Goal: Download file/media

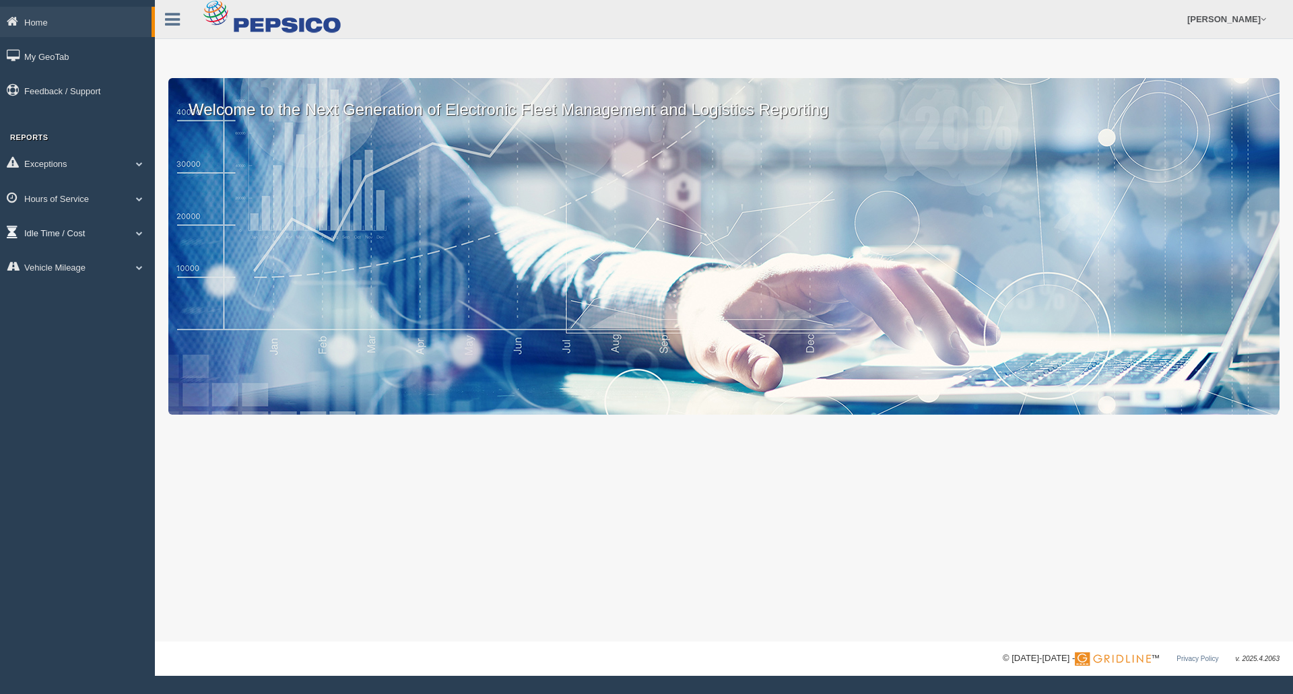
click at [139, 230] on span at bounding box center [140, 233] width 18 height 7
click at [86, 269] on link "Idle Cost" at bounding box center [87, 264] width 127 height 24
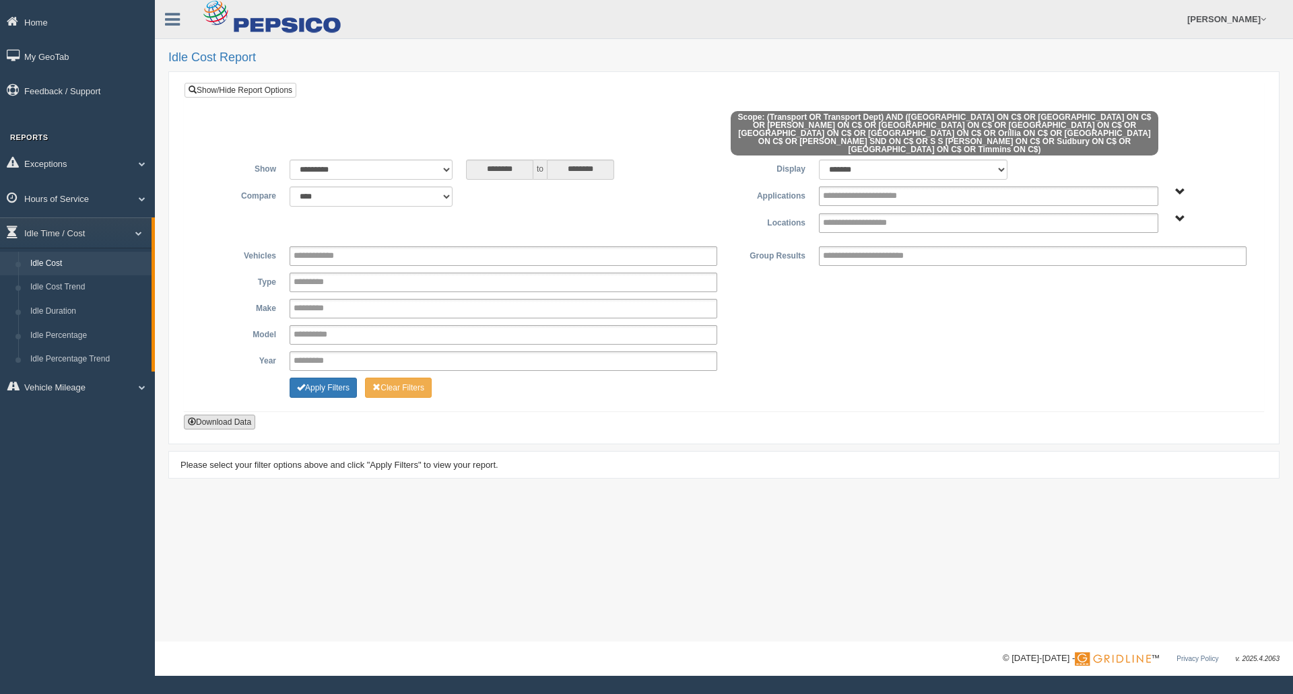
click at [205, 415] on button "Download Data" at bounding box center [219, 422] width 71 height 15
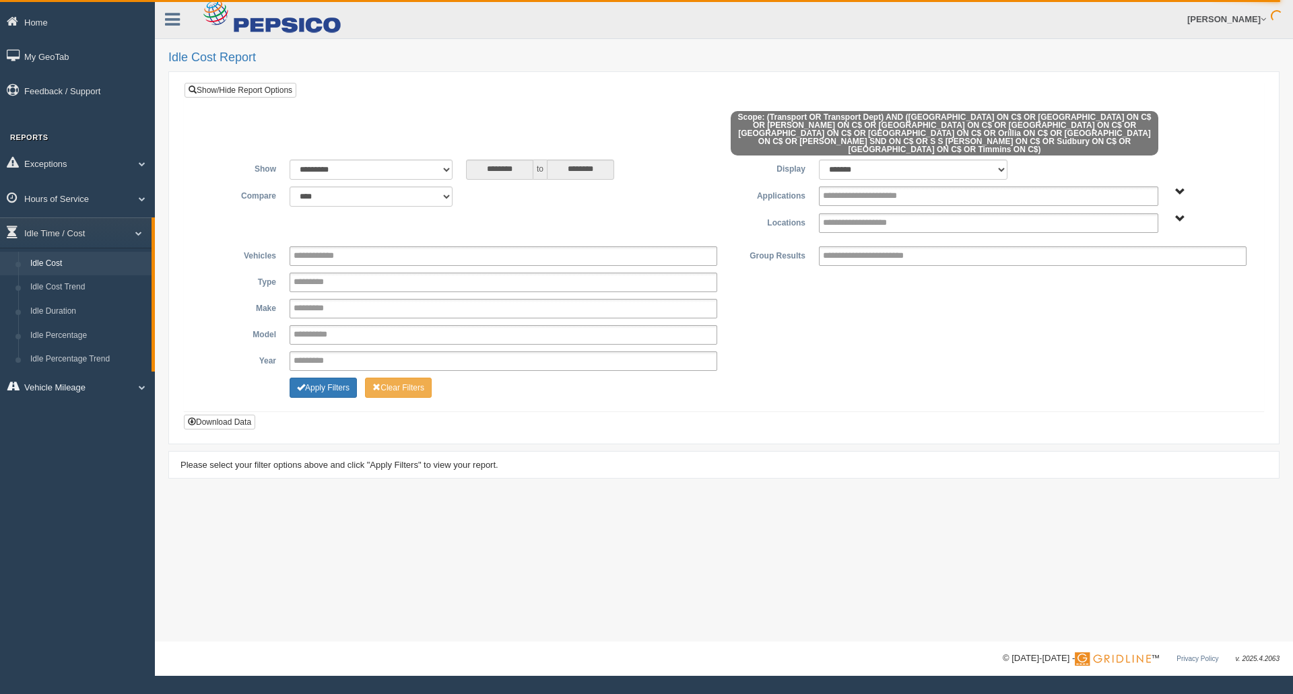
click at [140, 384] on span at bounding box center [137, 387] width 18 height 7
click at [68, 297] on link "Vehicle Mileage" at bounding box center [87, 298] width 127 height 24
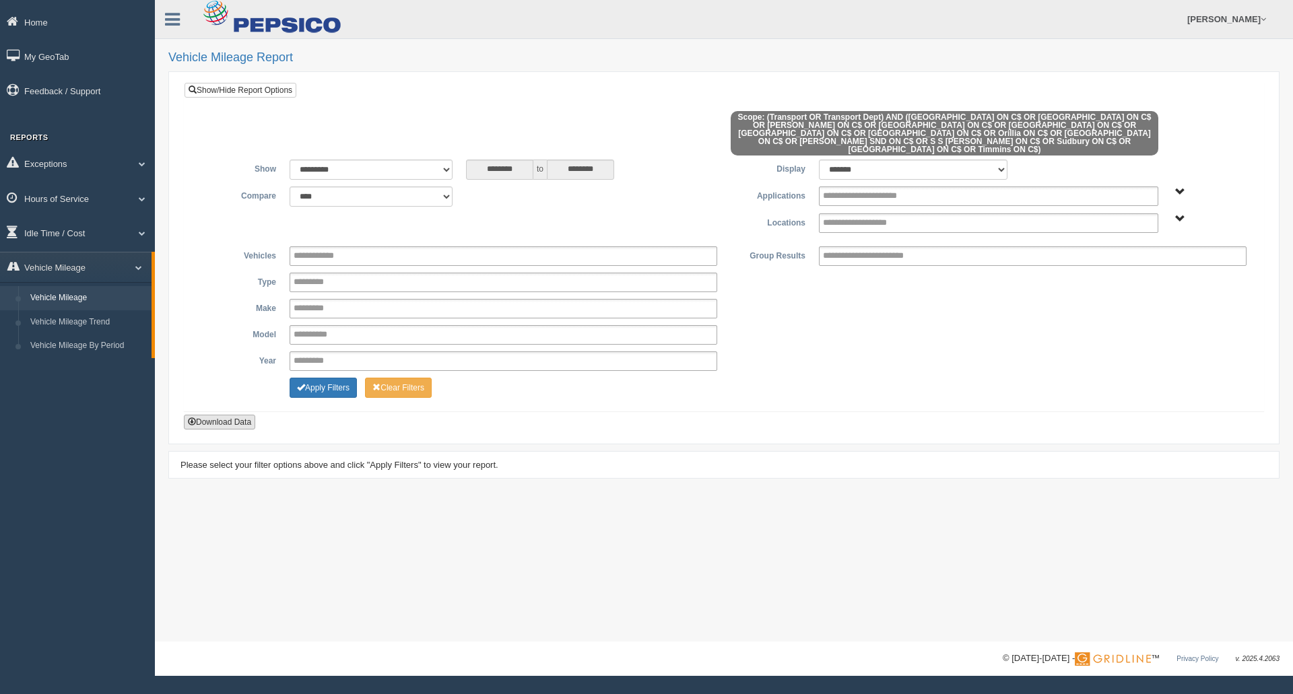
click at [245, 416] on button "Download Data" at bounding box center [219, 422] width 71 height 15
